Goal: Obtain resource: Download file/media

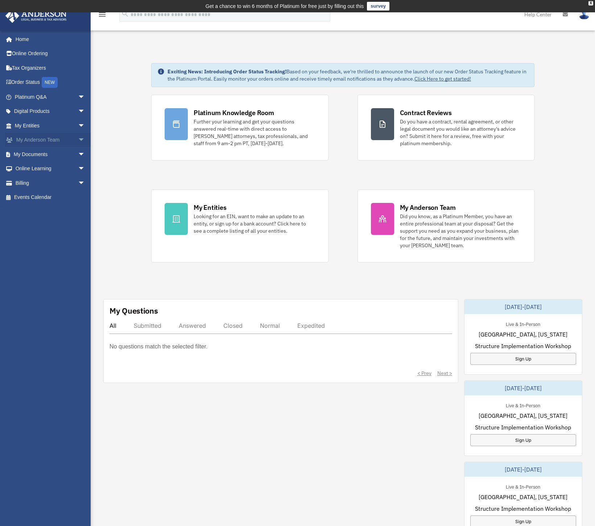
click at [57, 137] on link "My [PERSON_NAME] Team arrow_drop_down" at bounding box center [50, 140] width 91 height 15
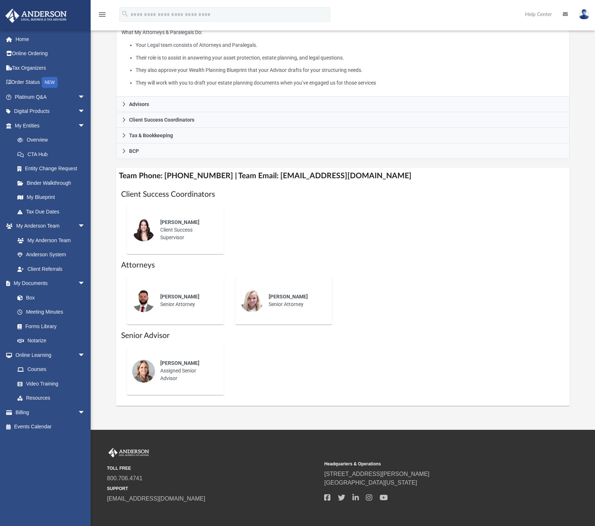
scroll to position [131, 0]
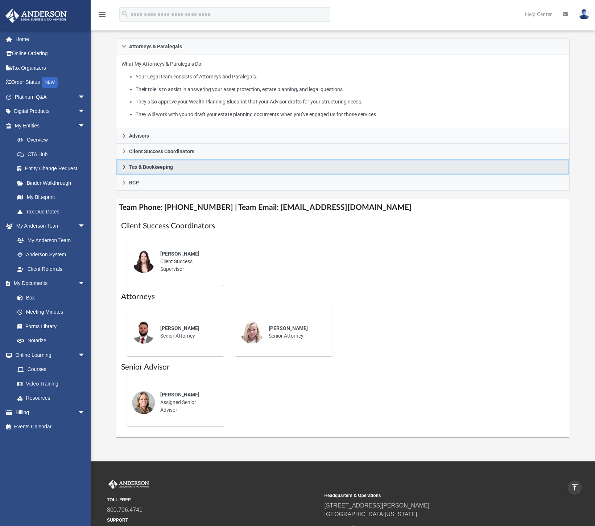
click at [165, 168] on span "Tax & Bookkeeping" at bounding box center [151, 166] width 44 height 5
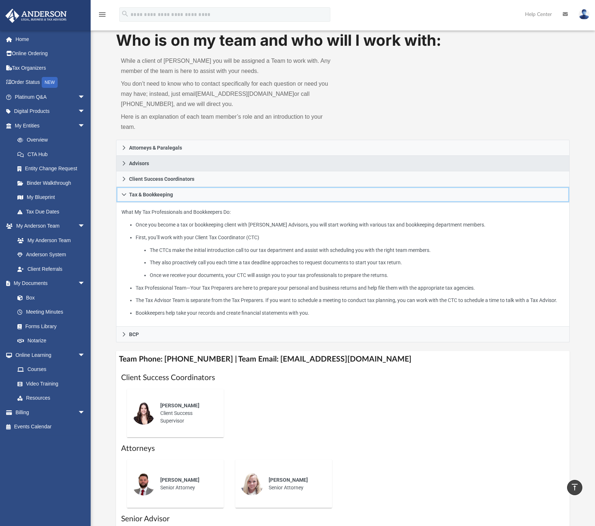
scroll to position [0, 0]
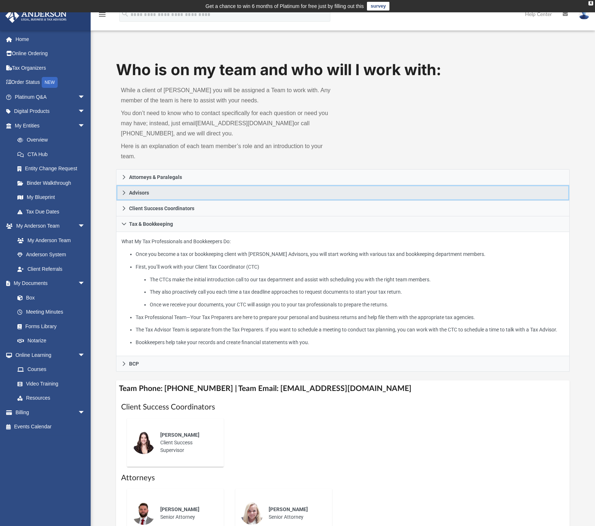
click at [176, 193] on link "Advisors" at bounding box center [343, 193] width 454 height 16
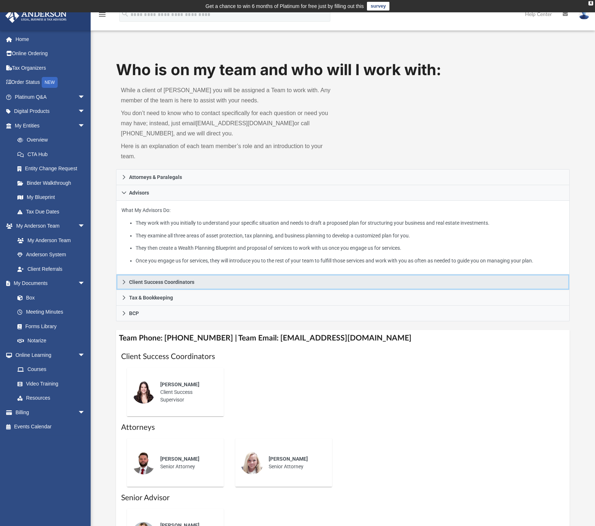
click at [186, 283] on span "Client Success Coordinators" at bounding box center [161, 281] width 65 height 5
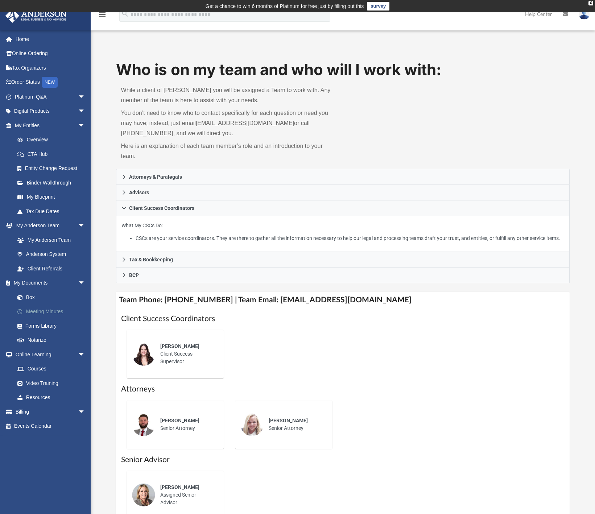
click at [54, 312] on link "Meeting Minutes" at bounding box center [53, 312] width 86 height 15
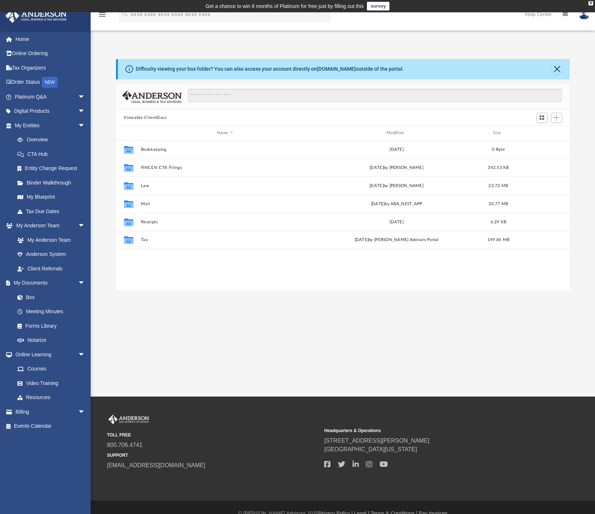
scroll to position [160, 449]
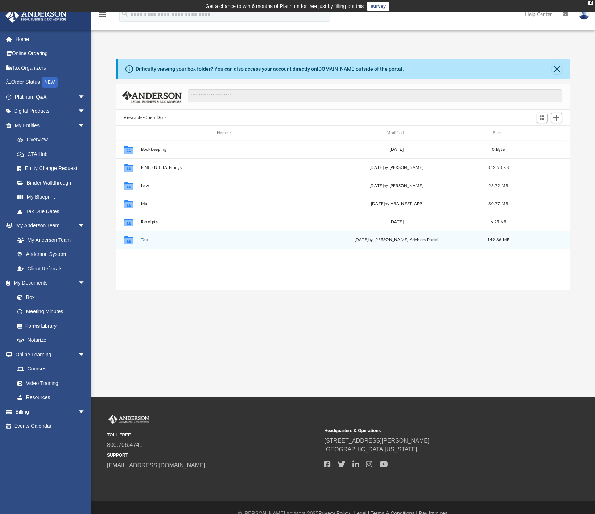
click at [206, 239] on button "Tax" at bounding box center [225, 240] width 168 height 5
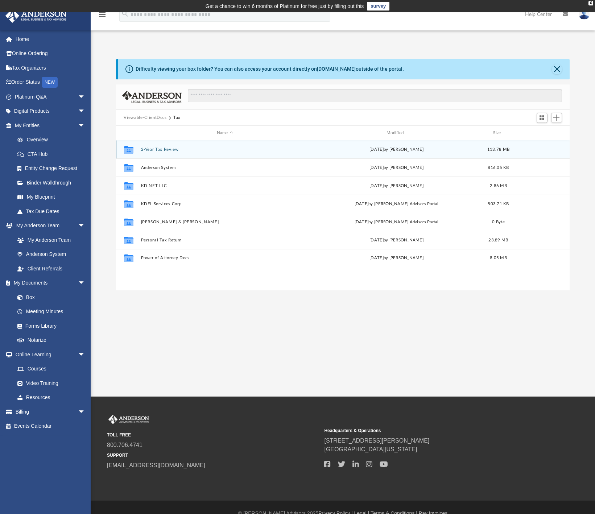
click at [217, 152] on button "2-Year Tax Review" at bounding box center [225, 149] width 168 height 5
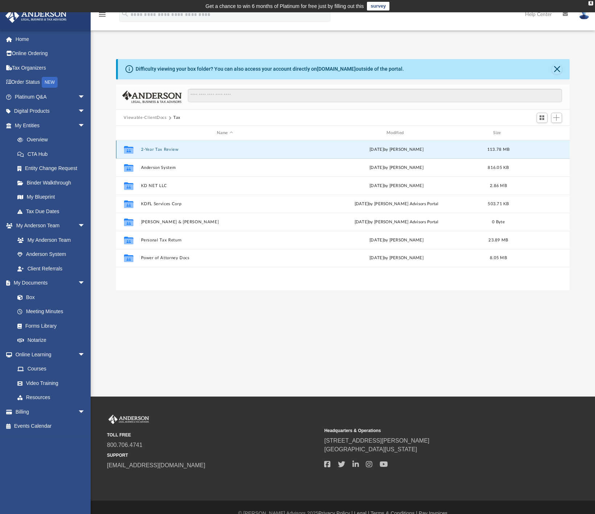
click at [217, 152] on button "2-Year Tax Review" at bounding box center [225, 149] width 168 height 5
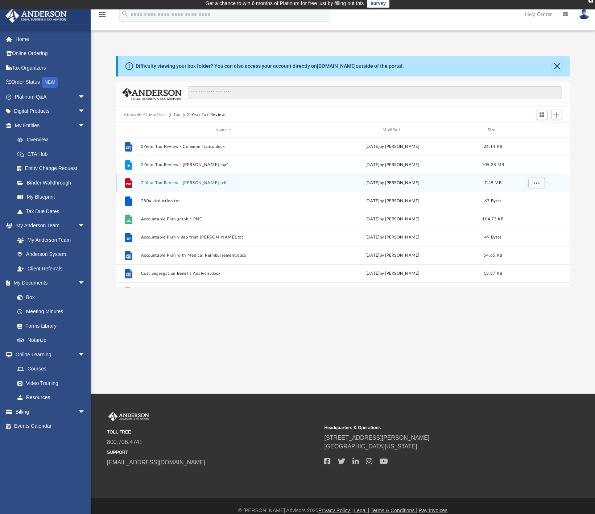
scroll to position [0, 0]
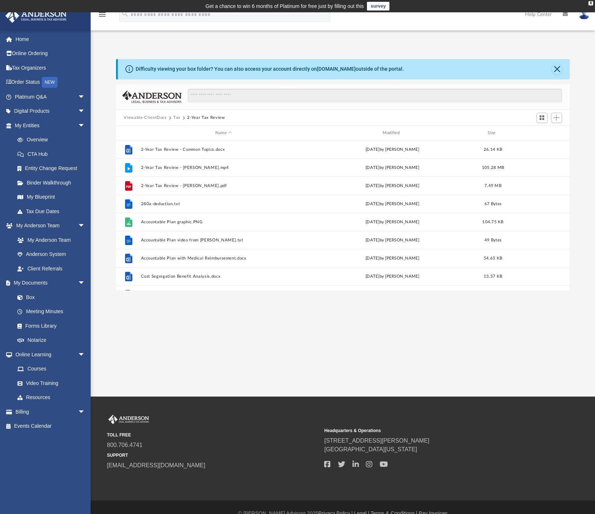
click at [176, 115] on button "Tax" at bounding box center [176, 118] width 7 height 7
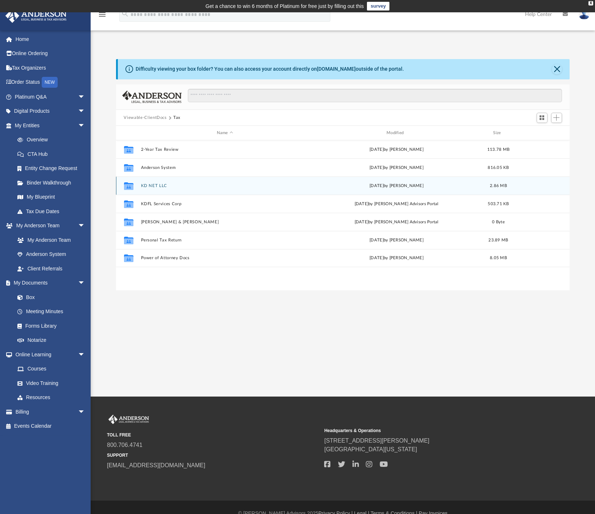
click at [238, 182] on div "Collaborated Folder KD NET LLC Fri Oct 18 2024 by Andre Pagon 2.86 MB" at bounding box center [343, 186] width 454 height 18
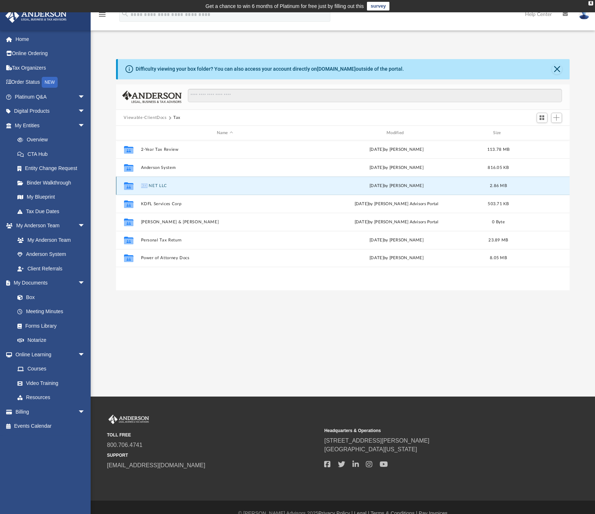
click at [238, 182] on div "Collaborated Folder KD NET LLC Fri Oct 18 2024 by Andre Pagon 2.86 MB" at bounding box center [343, 186] width 454 height 18
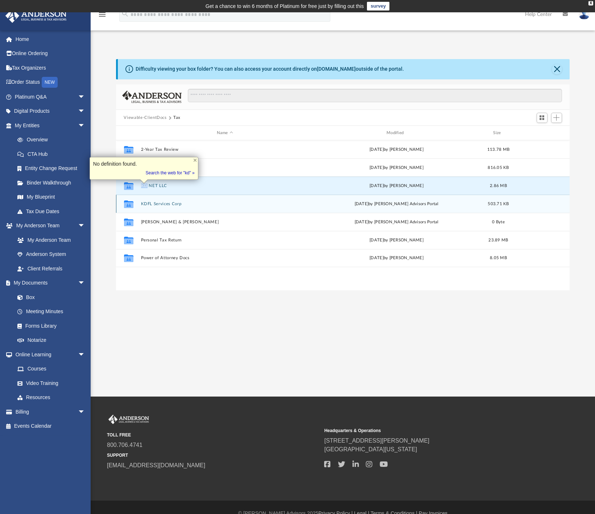
click at [194, 203] on button "KDFL Services Corp" at bounding box center [225, 204] width 168 height 5
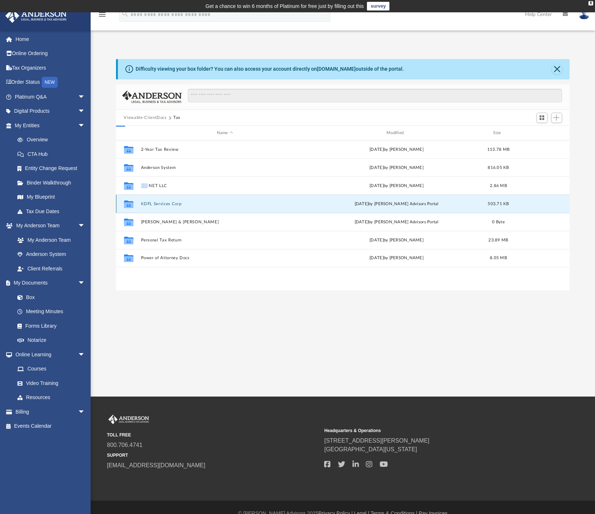
click at [196, 203] on button "KDFL Services Corp" at bounding box center [225, 204] width 168 height 5
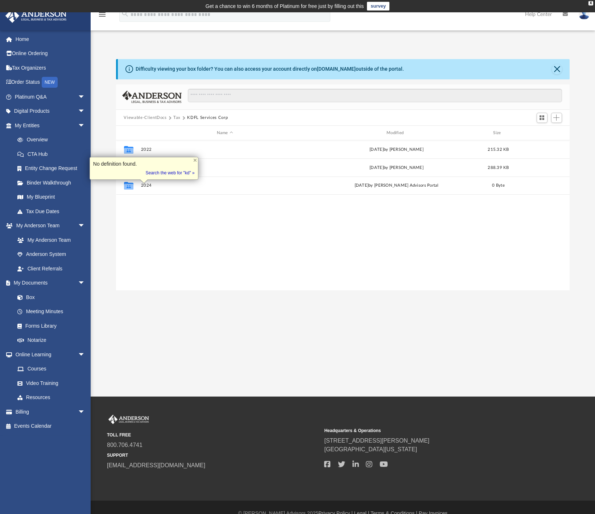
click at [212, 254] on div "Collaborated Folder 2022 Fri Oct 18 2024 by Andre Pagon 215.32 KB Collaborated …" at bounding box center [343, 215] width 454 height 150
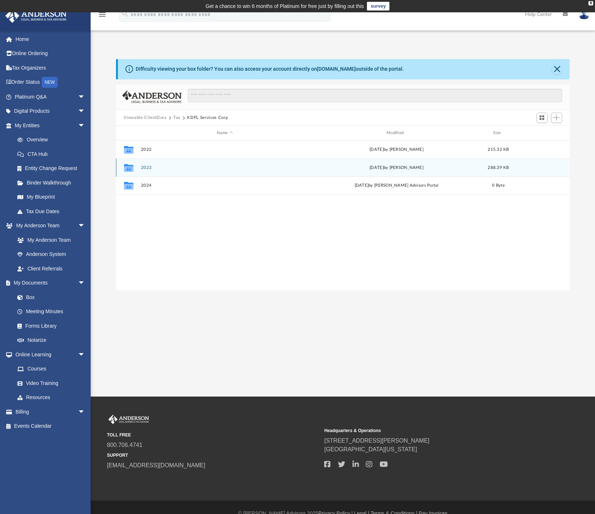
click at [161, 167] on button "2023" at bounding box center [225, 167] width 168 height 5
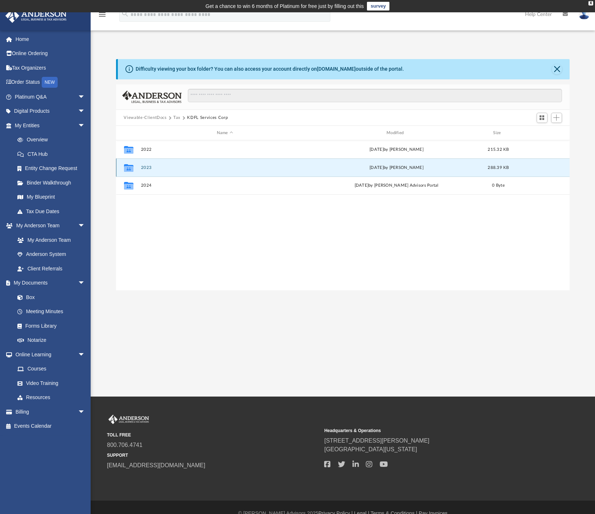
click at [161, 167] on button "2023" at bounding box center [225, 167] width 168 height 5
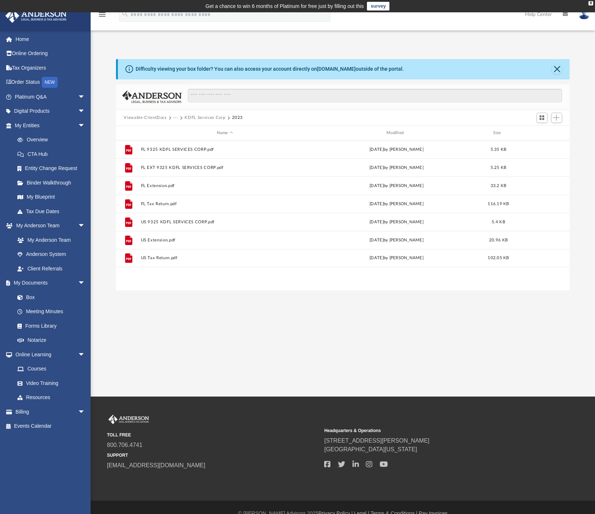
click at [175, 119] on button "···" at bounding box center [175, 118] width 5 height 7
click at [229, 328] on div "App andrepagon@gmail.com Sign Out andrepagon@gmail.com Home Online Ordering Tax…" at bounding box center [297, 204] width 595 height 385
click at [555, 71] on button "Close" at bounding box center [557, 69] width 10 height 10
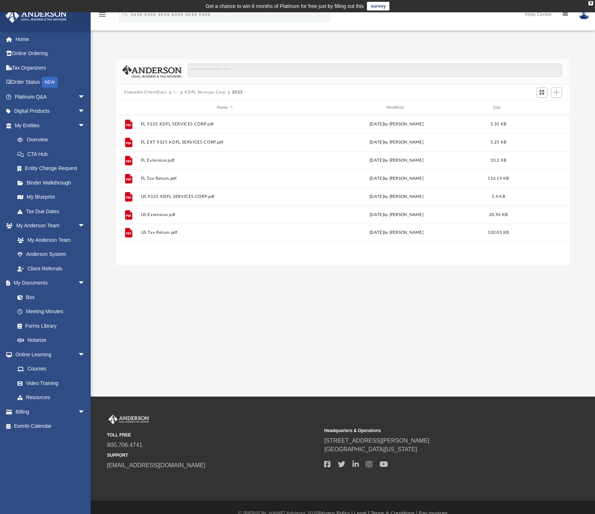
click at [158, 90] on button "Viewable-ClientDocs" at bounding box center [145, 92] width 43 height 7
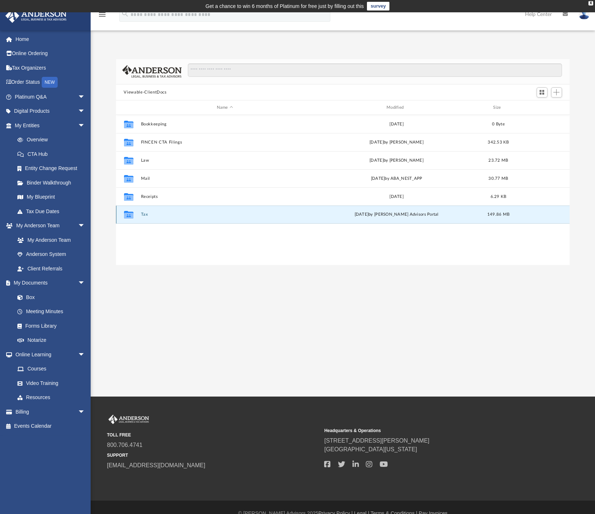
click at [168, 214] on button "Tax" at bounding box center [225, 215] width 168 height 5
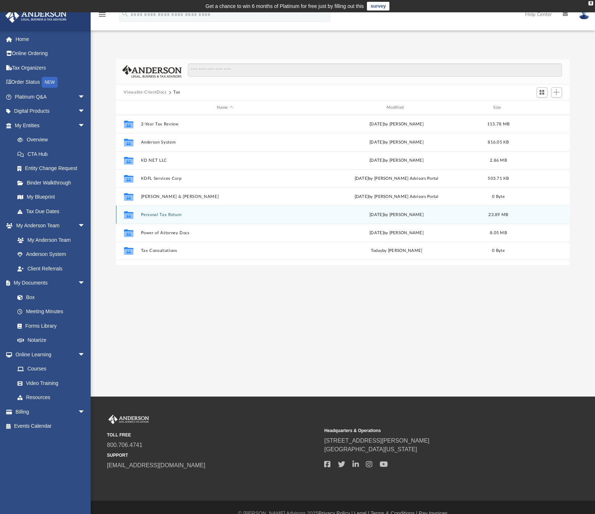
click at [218, 213] on button "Personal Tax Return" at bounding box center [225, 215] width 168 height 5
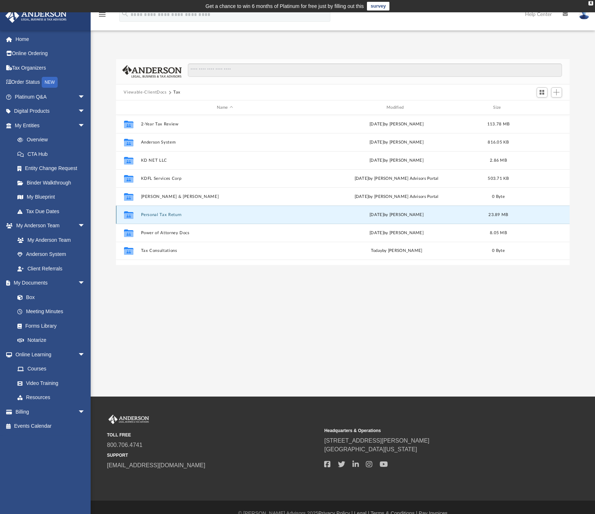
click at [218, 213] on button "Personal Tax Return" at bounding box center [225, 215] width 168 height 5
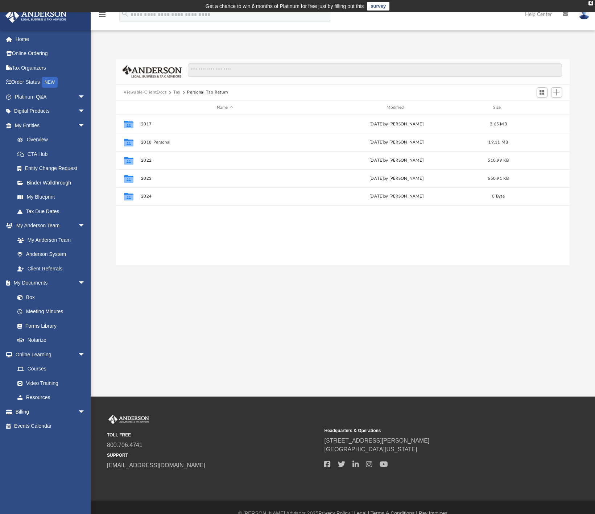
click at [176, 95] on button "Tax" at bounding box center [176, 92] width 7 height 7
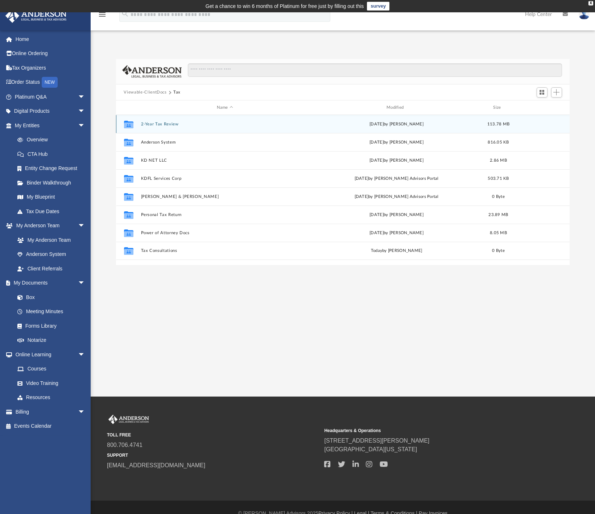
click at [185, 124] on button "2-Year Tax Review" at bounding box center [225, 124] width 168 height 5
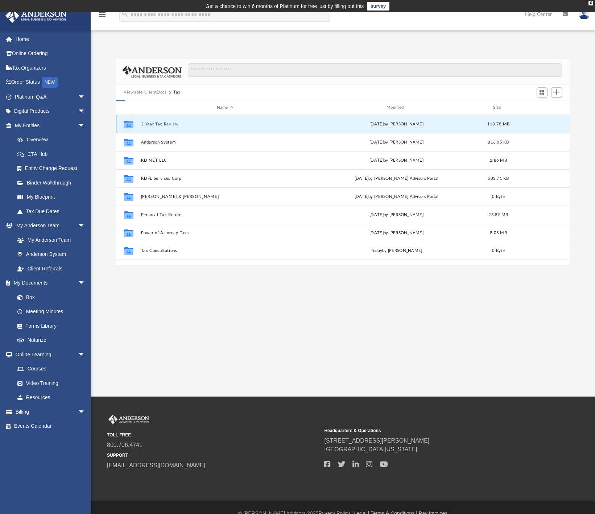
click at [185, 124] on button "2-Year Tax Review" at bounding box center [225, 124] width 168 height 5
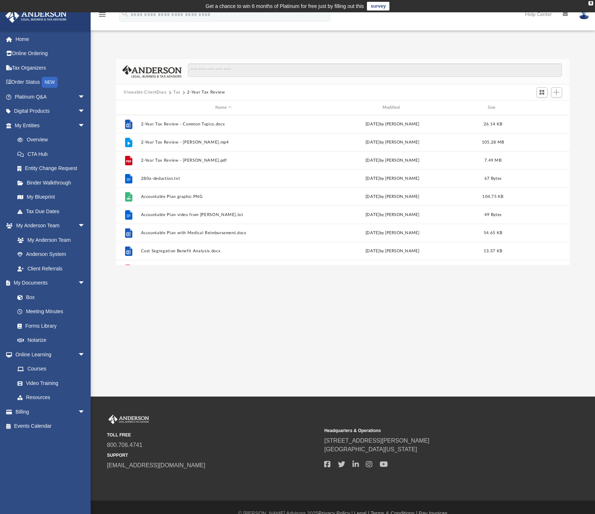
click at [178, 94] on button "Tax" at bounding box center [176, 92] width 7 height 7
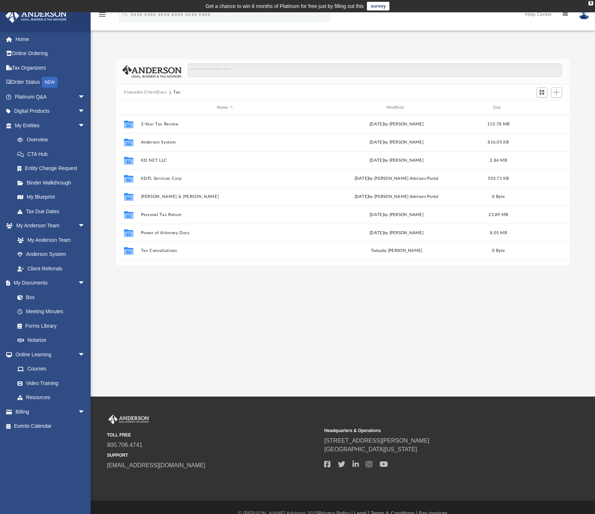
click at [238, 307] on div "App andrepagon@gmail.com Sign Out andrepagon@gmail.com Home Online Ordering Tax…" at bounding box center [297, 204] width 595 height 385
click at [230, 49] on div "Difficulty viewing your box folder? You can also access your account directly o…" at bounding box center [343, 155] width 505 height 222
click at [227, 48] on div "Difficulty viewing your box folder? You can also access your account directly o…" at bounding box center [343, 155] width 505 height 222
click at [293, 328] on div "App andrepagon@gmail.com Sign Out andrepagon@gmail.com Home Online Ordering Tax…" at bounding box center [297, 204] width 595 height 385
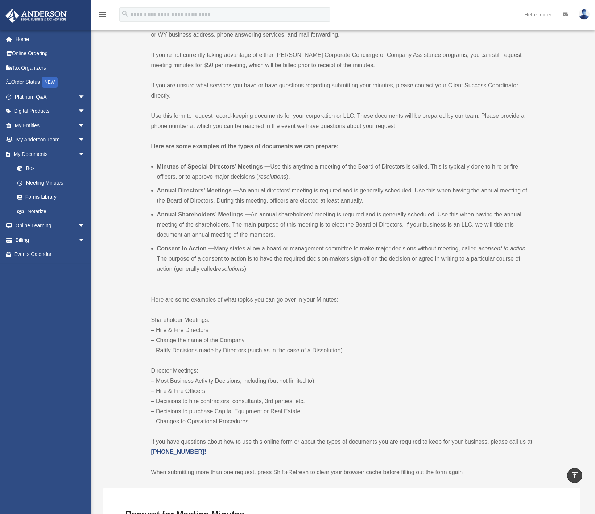
scroll to position [84, 0]
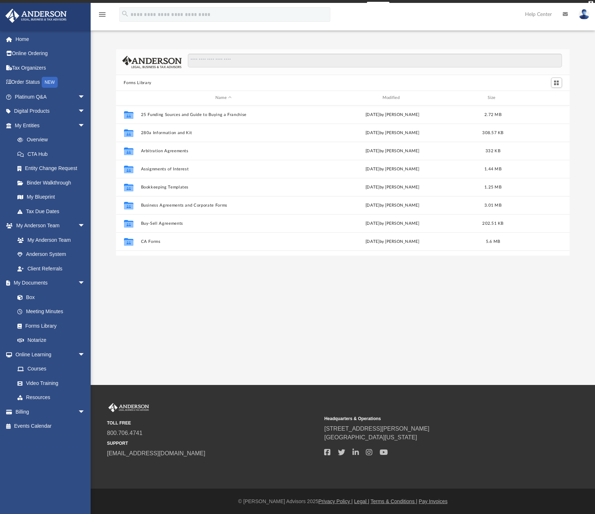
scroll to position [160, 449]
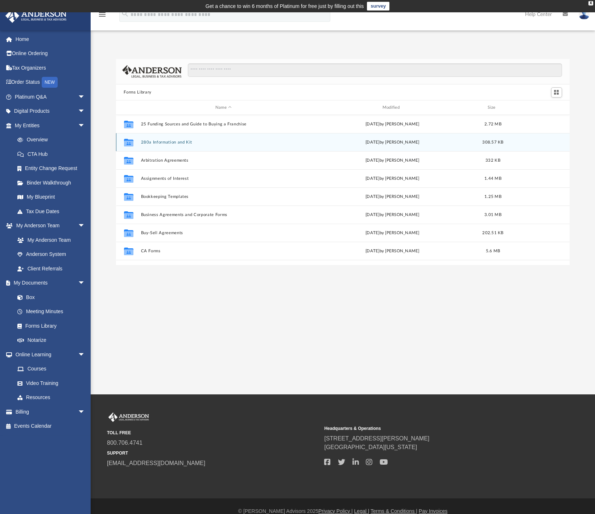
click at [263, 141] on button "280a Information and Kit" at bounding box center [224, 142] width 166 height 5
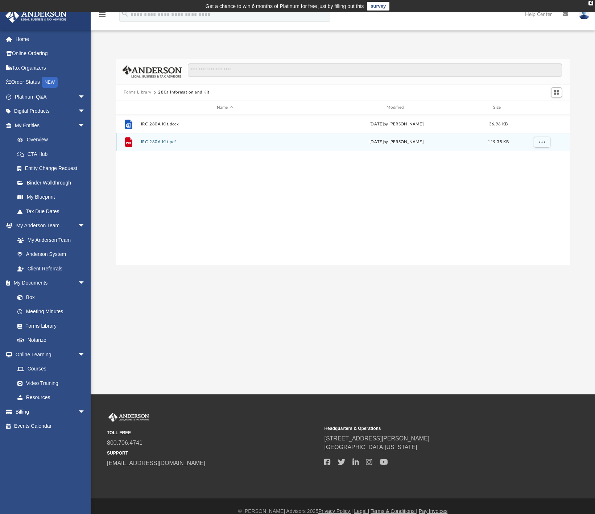
click at [237, 141] on button "IRC 280A Kit.pdf" at bounding box center [225, 142] width 168 height 5
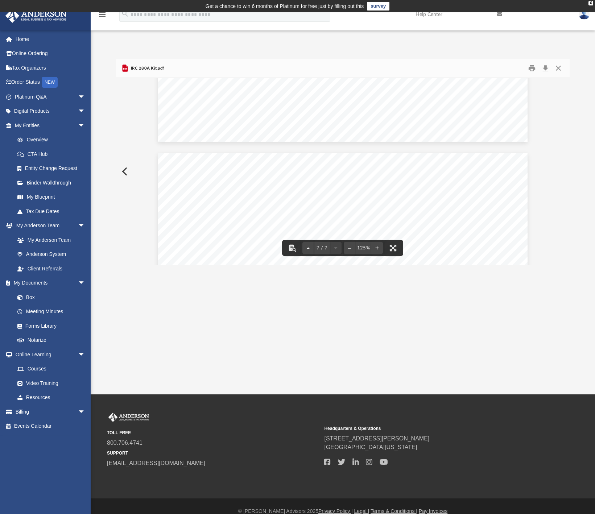
scroll to position [2850, 0]
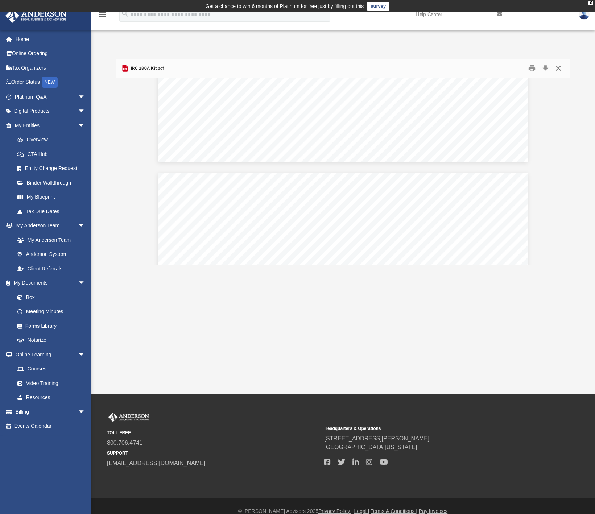
click at [558, 68] on button "Close" at bounding box center [558, 68] width 13 height 11
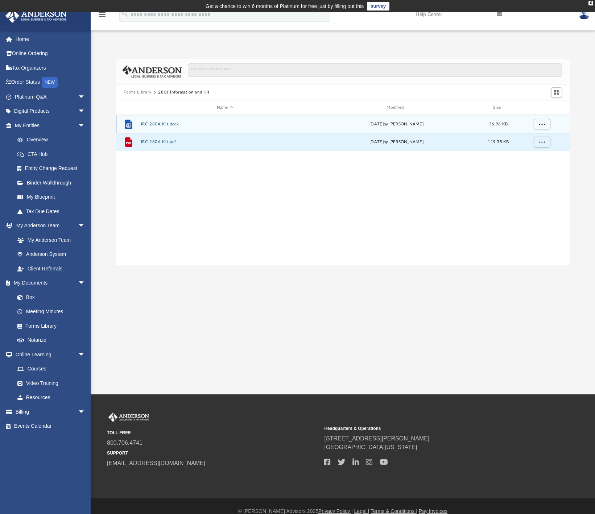
click at [165, 125] on button "IRC 280A Kit.docx" at bounding box center [225, 124] width 168 height 5
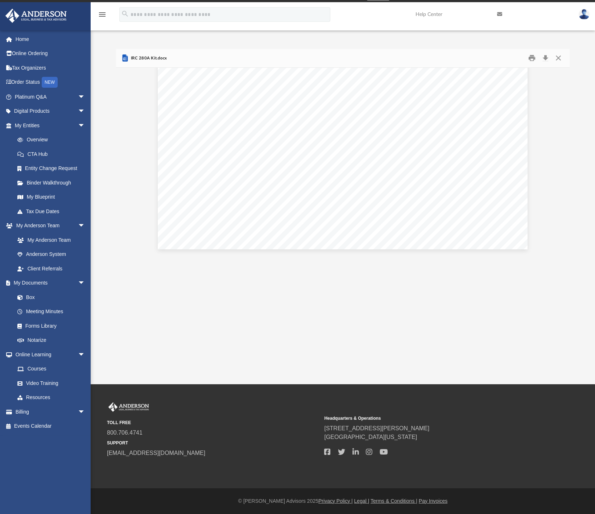
scroll to position [0, 0]
